Goal: Task Accomplishment & Management: Use online tool/utility

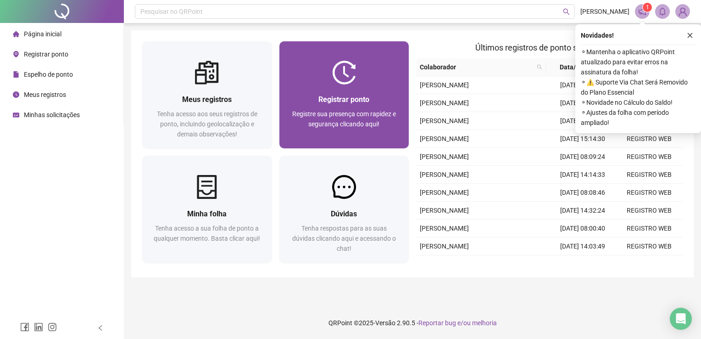
click at [362, 91] on div "Registrar ponto Registre sua presença com rapidez e segurança clicando aqui!" at bounding box center [344, 116] width 130 height 64
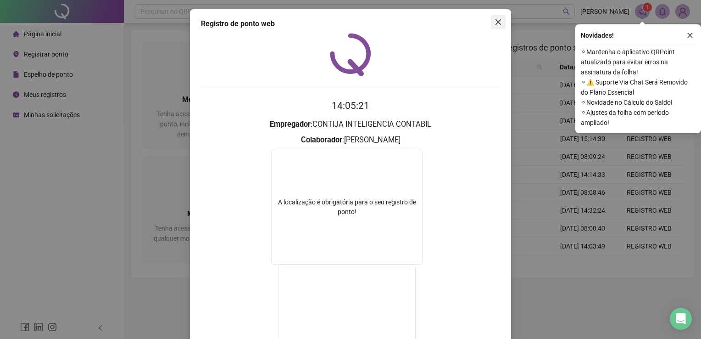
click at [495, 19] on icon "close" at bounding box center [498, 21] width 7 height 7
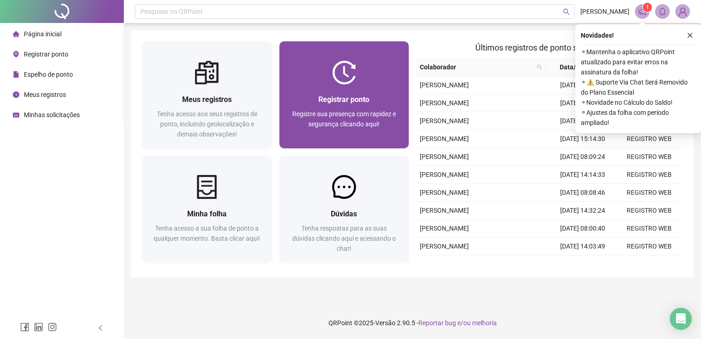
click at [375, 89] on div "Registrar ponto Registre sua presença com rapidez e segurança clicando aqui!" at bounding box center [344, 116] width 130 height 64
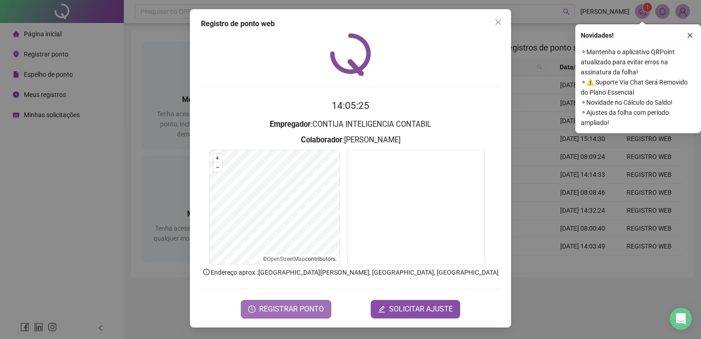
click at [287, 304] on span "REGISTRAR PONTO" at bounding box center [291, 308] width 65 height 11
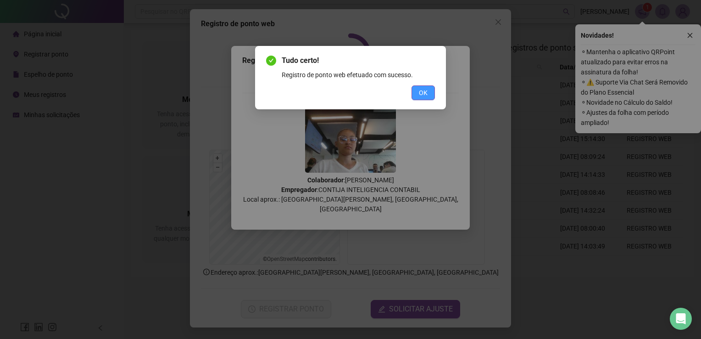
click at [434, 89] on button "OK" at bounding box center [423, 92] width 23 height 15
